Goal: Find specific page/section: Find specific page/section

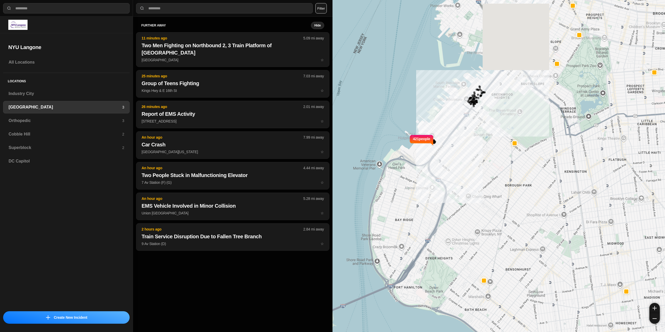
select select "*"
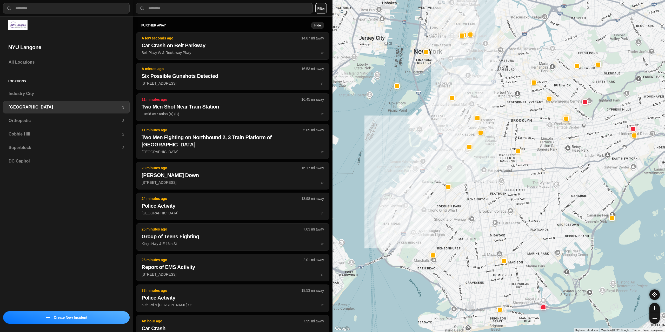
drag, startPoint x: 434, startPoint y: 171, endPoint x: 414, endPoint y: 202, distance: 37.1
click at [414, 202] on div at bounding box center [498, 166] width 332 height 332
click at [46, 147] on h3 "Superblock" at bounding box center [65, 148] width 113 height 6
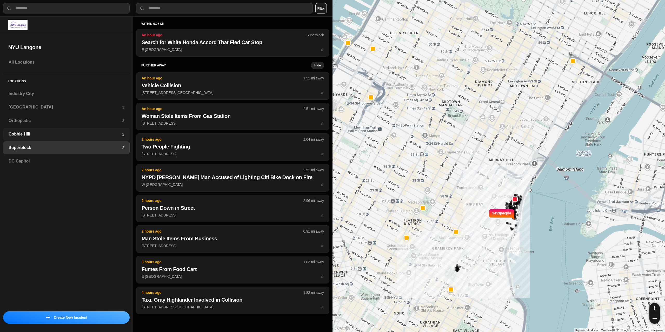
click at [77, 138] on div "Cobble Hill 2" at bounding box center [66, 134] width 126 height 12
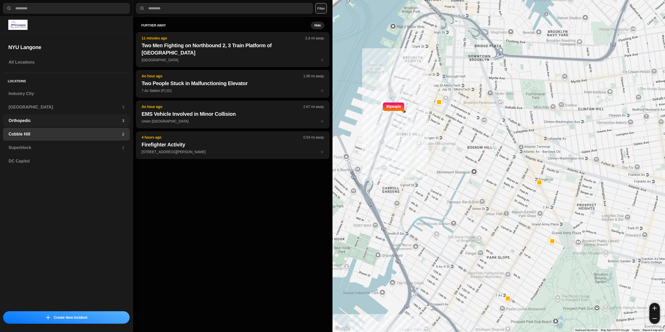
click at [67, 121] on h3 "Orthopedic" at bounding box center [65, 121] width 113 height 6
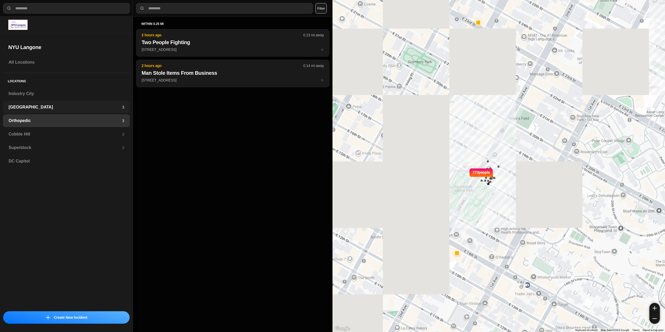
click at [71, 109] on h3 "[GEOGRAPHIC_DATA]" at bounding box center [65, 107] width 113 height 6
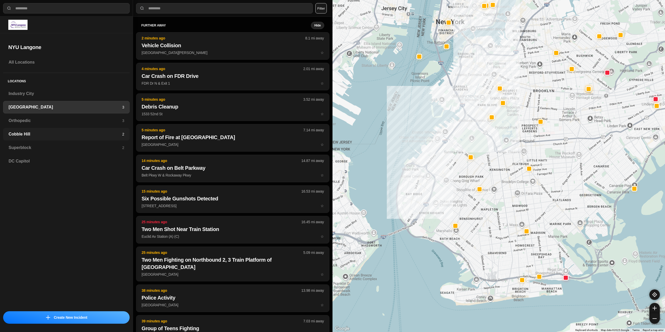
click at [24, 136] on h3 "Cobble Hill" at bounding box center [65, 134] width 113 height 6
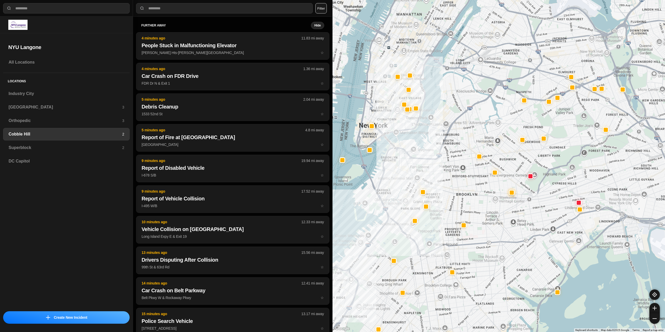
drag, startPoint x: 430, startPoint y: 99, endPoint x: 374, endPoint y: 169, distance: 89.9
click at [390, 171] on div at bounding box center [498, 166] width 332 height 332
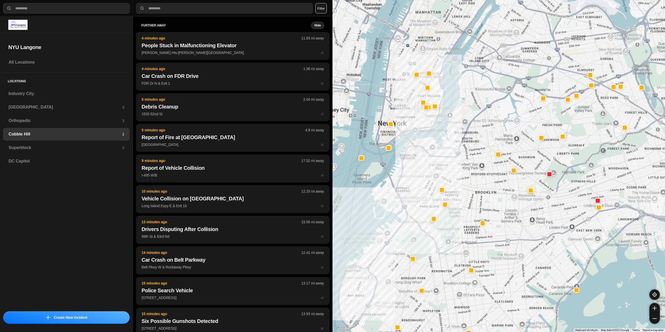
drag, startPoint x: 365, startPoint y: 167, endPoint x: 379, endPoint y: 161, distance: 15.4
click at [387, 164] on div at bounding box center [498, 166] width 332 height 332
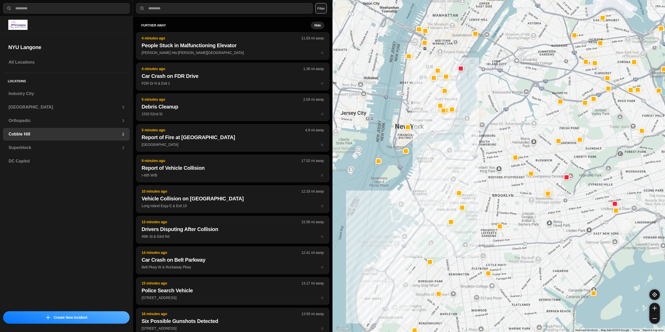
drag, startPoint x: 354, startPoint y: 162, endPoint x: 374, endPoint y: 169, distance: 21.3
click at [374, 169] on div at bounding box center [498, 166] width 332 height 332
